Goal: Find specific page/section: Find specific page/section

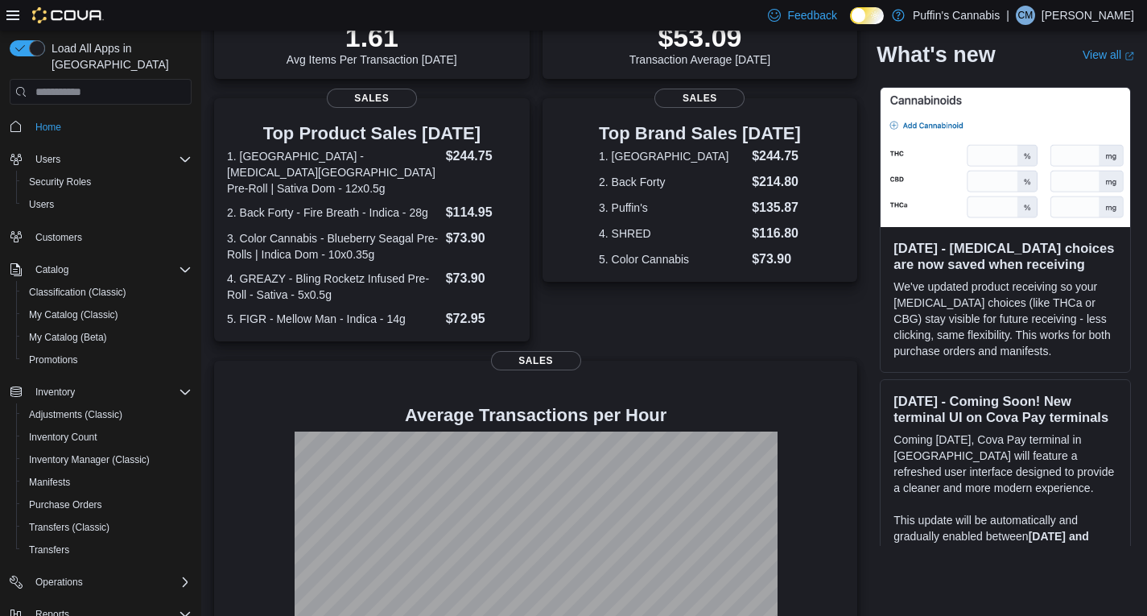
scroll to position [337, 0]
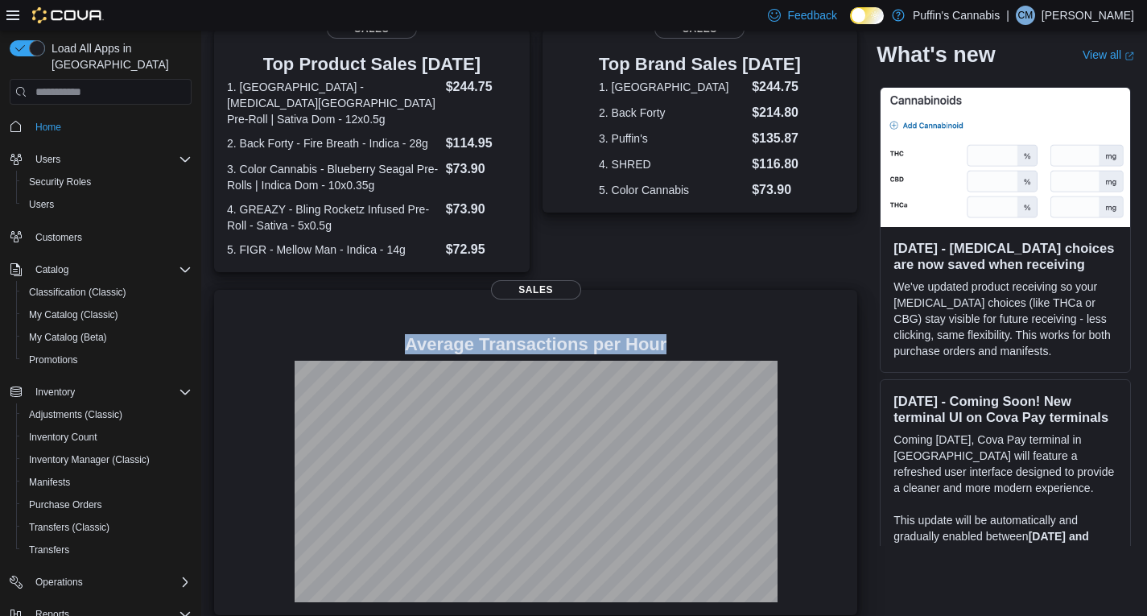
drag, startPoint x: 694, startPoint y: 332, endPoint x: 400, endPoint y: 311, distance: 294.6
click at [400, 311] on div "Average Transactions per Hour" at bounding box center [536, 455] width 618 height 293
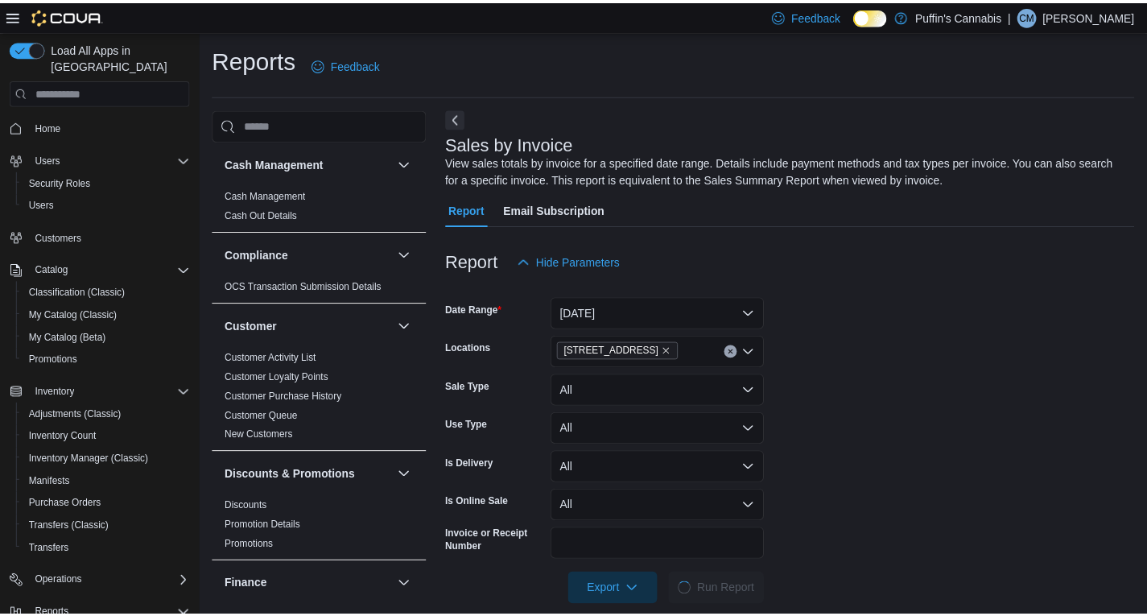
scroll to position [23, 0]
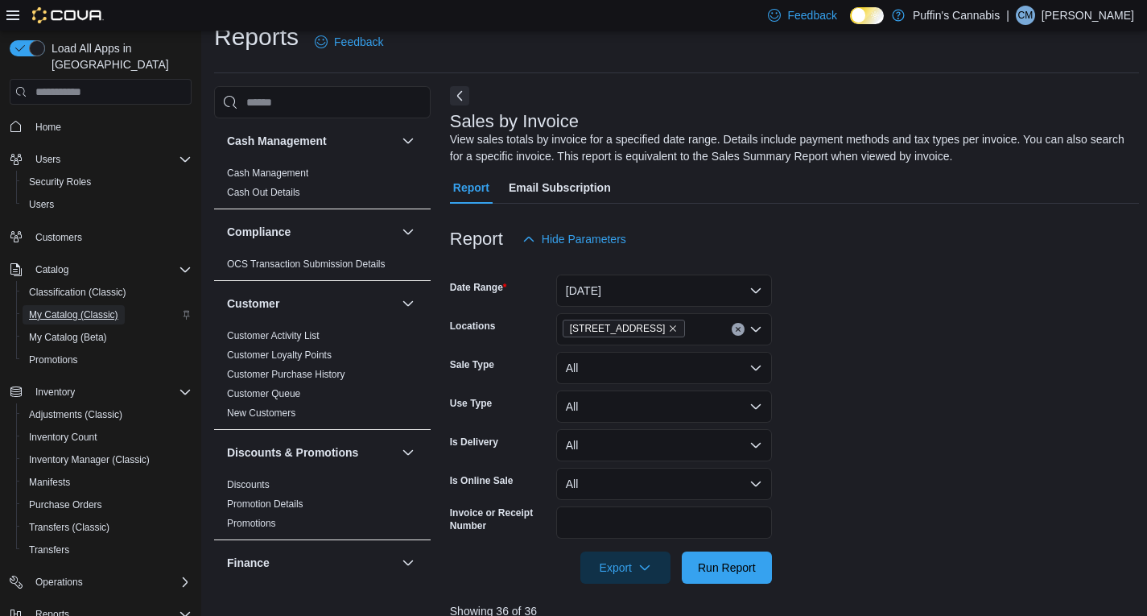
click at [89, 308] on span "My Catalog (Classic)" at bounding box center [73, 314] width 89 height 13
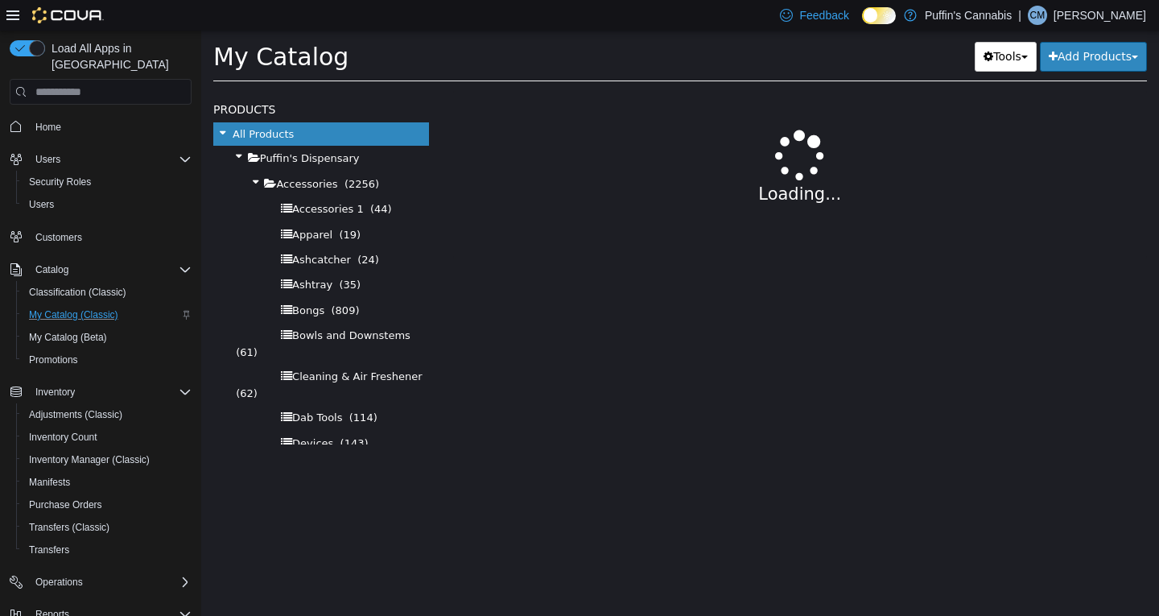
select select "**********"
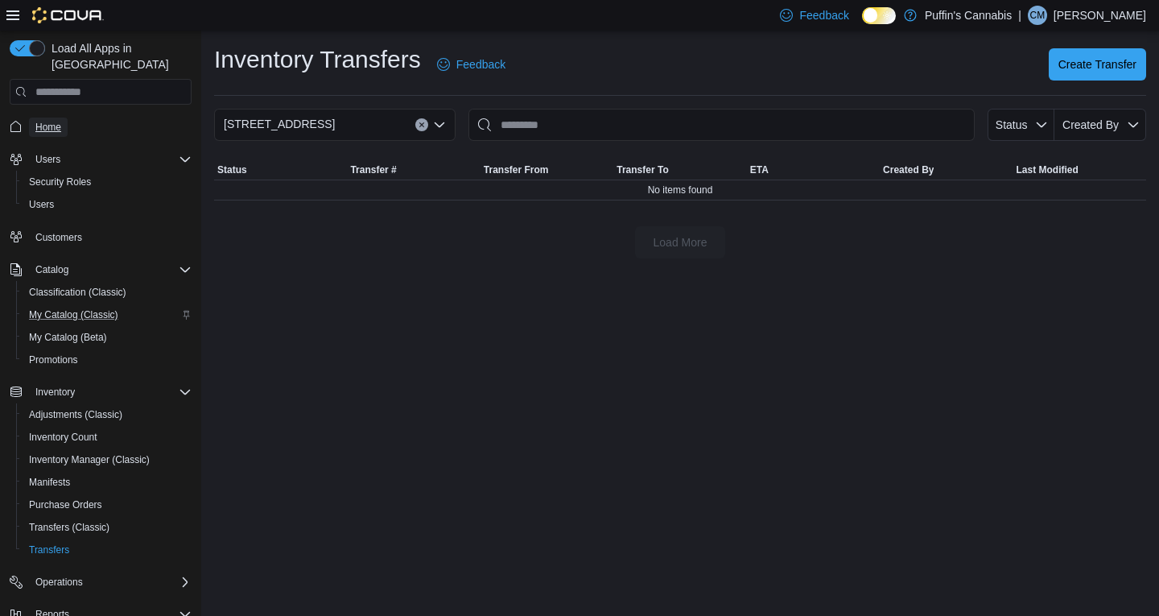
click at [39, 118] on span "Home" at bounding box center [48, 127] width 26 height 19
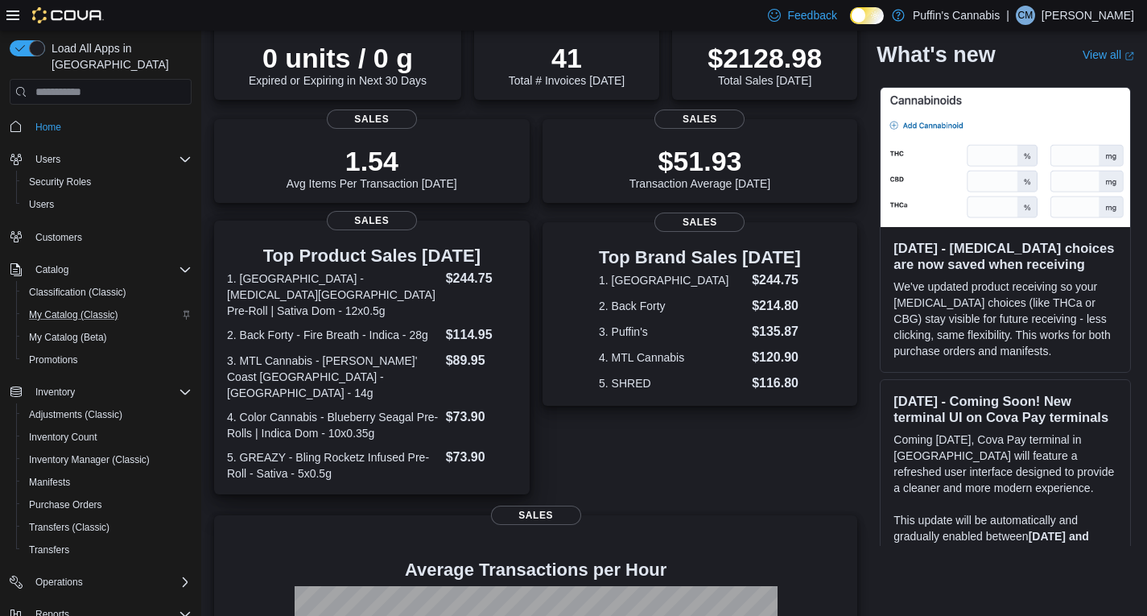
scroll to position [353, 0]
